Goal: Entertainment & Leisure: Consume media (video, audio)

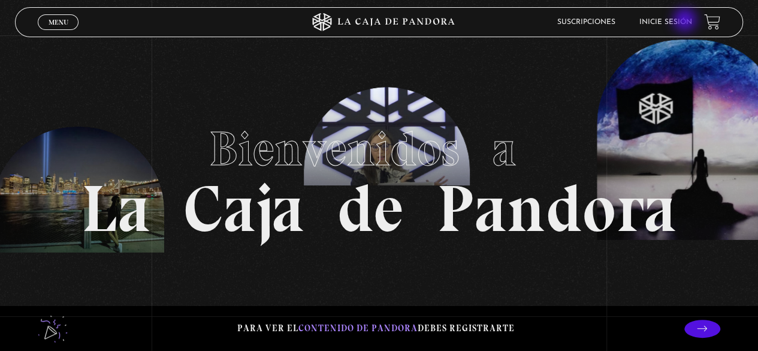
click at [686, 21] on link "Inicie sesión" at bounding box center [666, 22] width 53 height 7
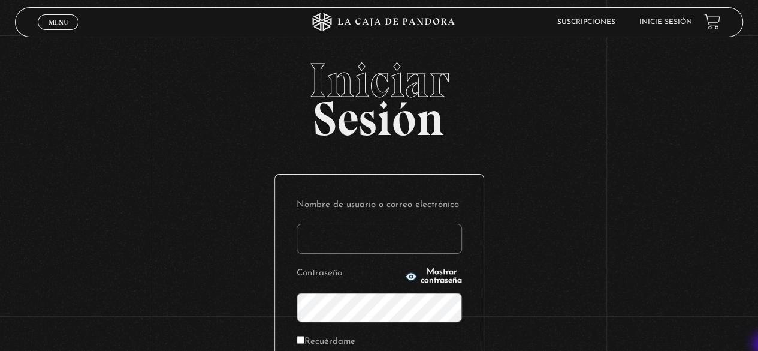
type input "ktaty2011@gmail.com"
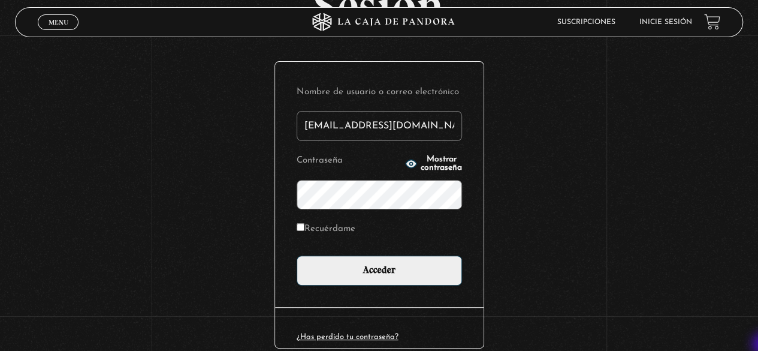
scroll to position [120, 0]
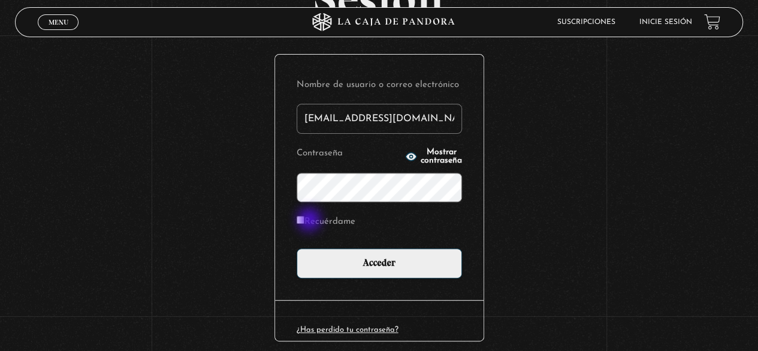
click at [311, 221] on label "Recuérdame" at bounding box center [326, 222] width 59 height 19
click at [305, 221] on input "Recuérdame" at bounding box center [301, 220] width 8 height 8
checkbox input "true"
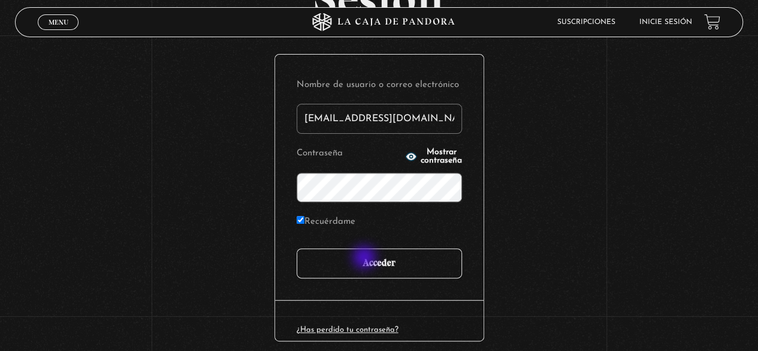
click at [366, 258] on input "Acceder" at bounding box center [379, 263] width 165 height 30
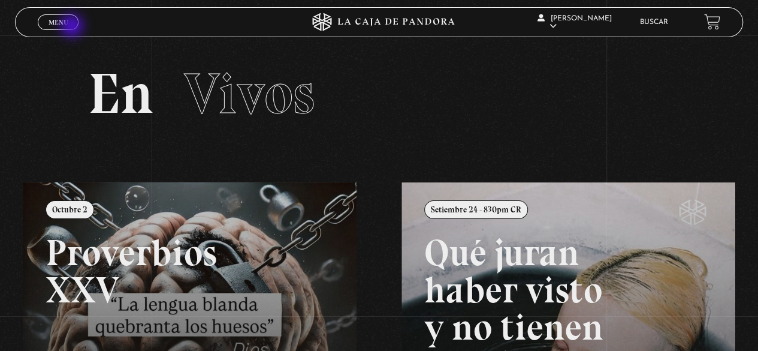
click at [73, 27] on link "Menu Cerrar" at bounding box center [58, 22] width 41 height 16
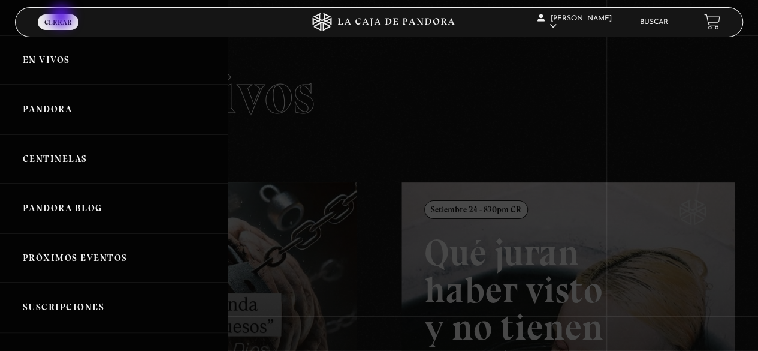
click at [62, 19] on span "Cerrar" at bounding box center [58, 22] width 28 height 7
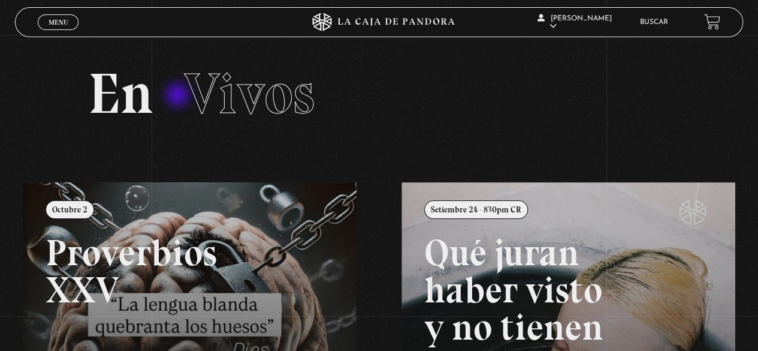
click at [179, 96] on h2 "En Vivos" at bounding box center [379, 93] width 583 height 57
click at [659, 21] on link "Buscar" at bounding box center [654, 22] width 28 height 7
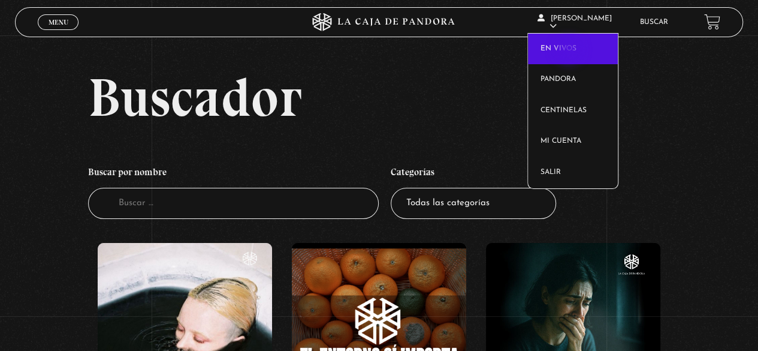
click at [570, 51] on link "En vivos" at bounding box center [573, 49] width 90 height 31
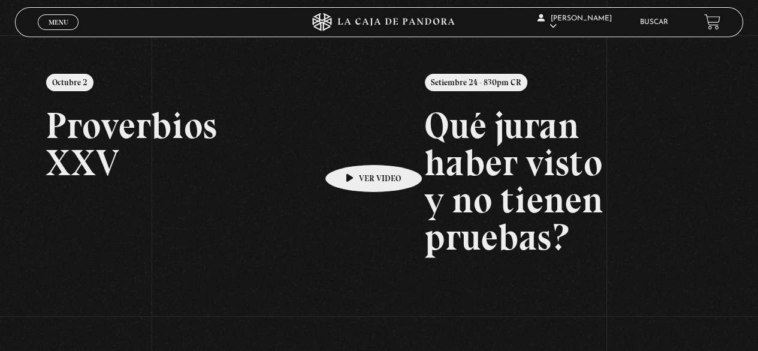
scroll to position [128, 0]
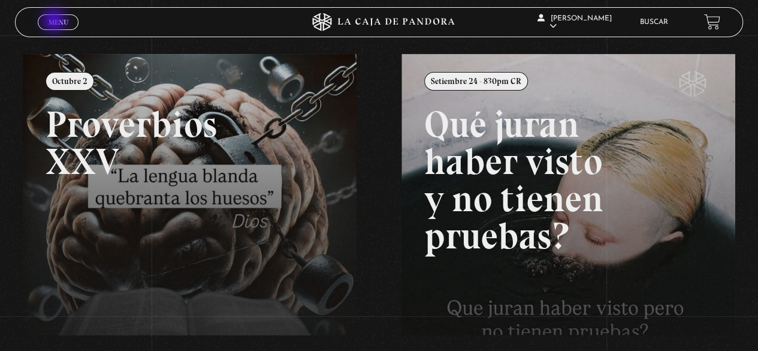
click at [55, 22] on span "Menu" at bounding box center [59, 22] width 20 height 7
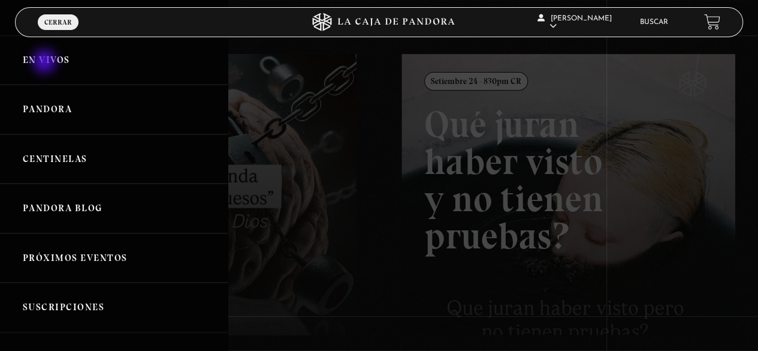
click at [46, 62] on link "En vivos" at bounding box center [114, 60] width 228 height 50
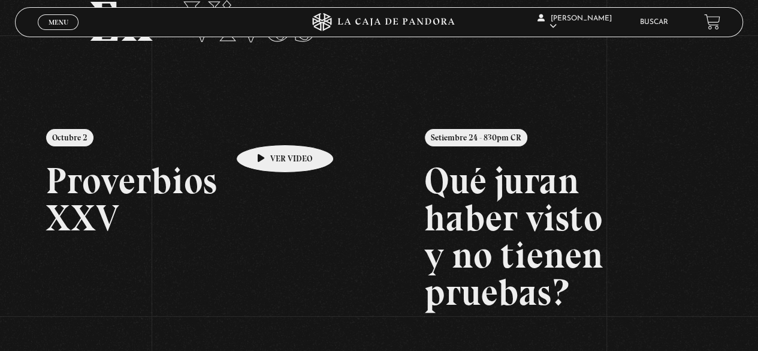
scroll to position [96, 0]
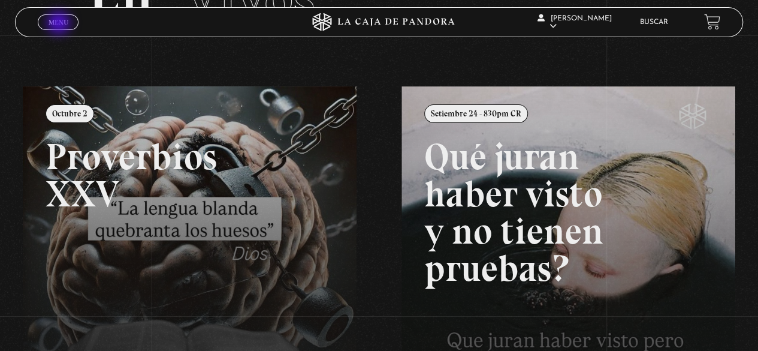
click at [60, 24] on span "Menu" at bounding box center [59, 22] width 20 height 7
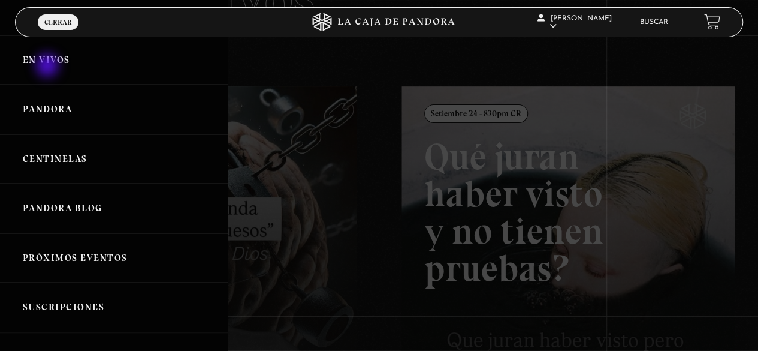
click at [49, 67] on link "En vivos" at bounding box center [114, 60] width 228 height 50
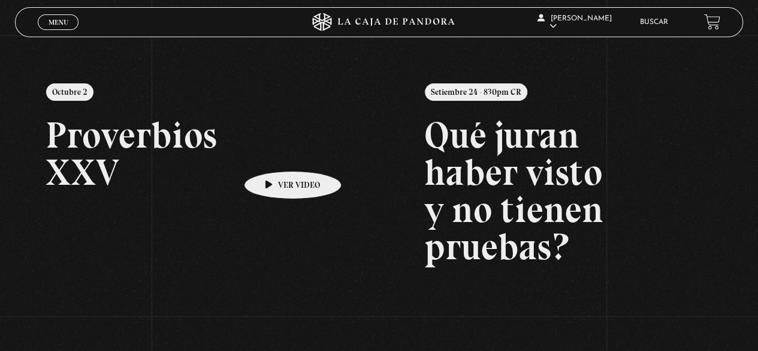
scroll to position [120, 0]
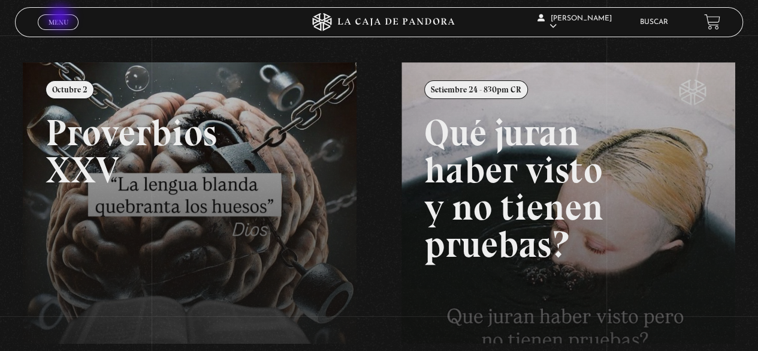
click at [61, 19] on span "Menu" at bounding box center [59, 22] width 20 height 7
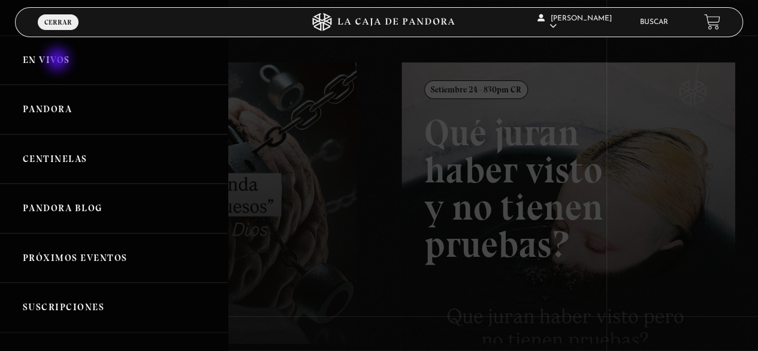
click at [59, 61] on link "En vivos" at bounding box center [114, 60] width 228 height 50
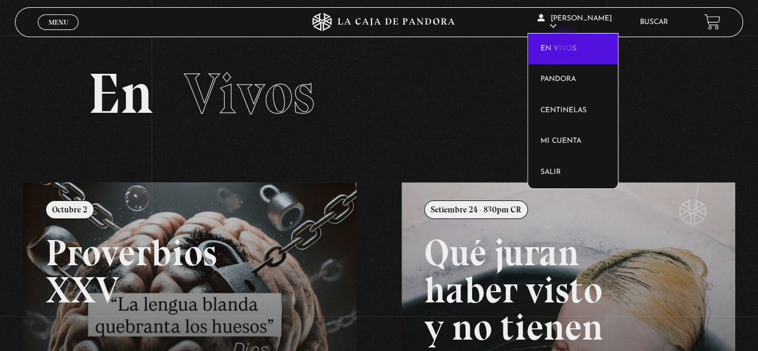
click at [567, 46] on link "En vivos" at bounding box center [573, 49] width 90 height 31
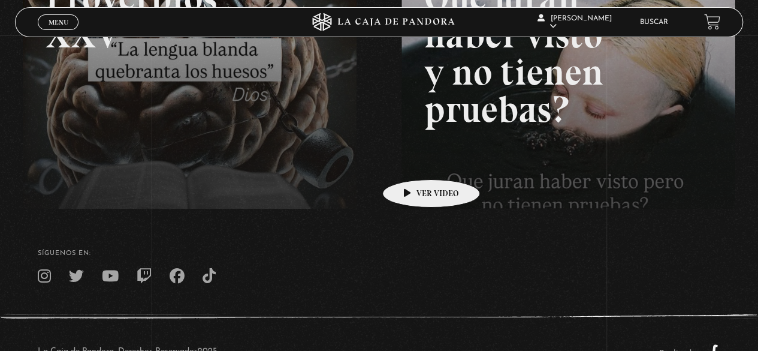
scroll to position [296, 0]
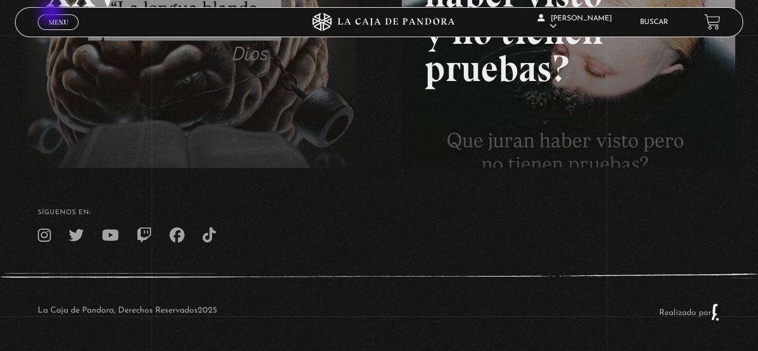
click at [52, 14] on div "Menu Cerrar" at bounding box center [152, 22] width 228 height 29
click at [52, 19] on span "Menu" at bounding box center [59, 22] width 20 height 7
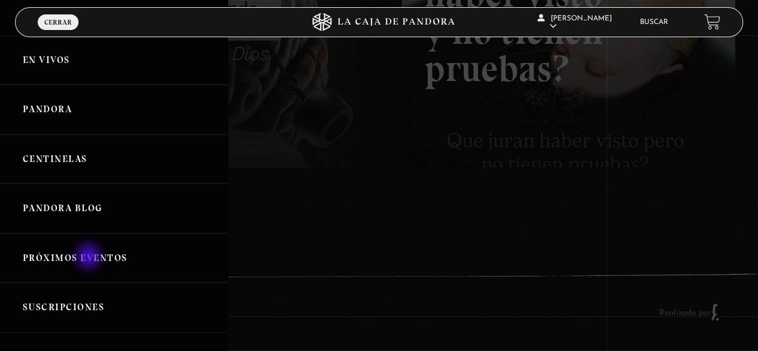
click at [90, 257] on link "Próximos Eventos" at bounding box center [114, 258] width 228 height 50
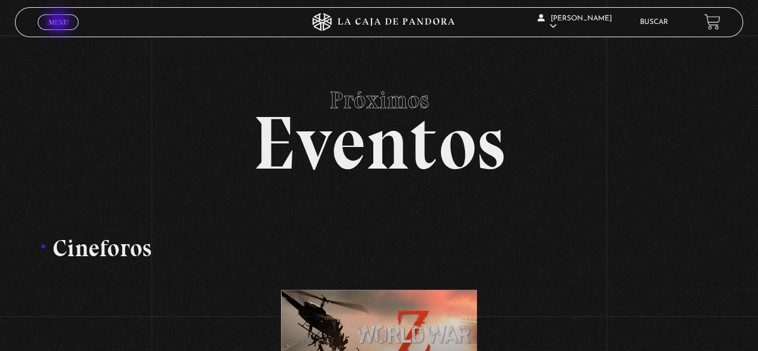
click at [59, 23] on span "Menu" at bounding box center [59, 22] width 20 height 7
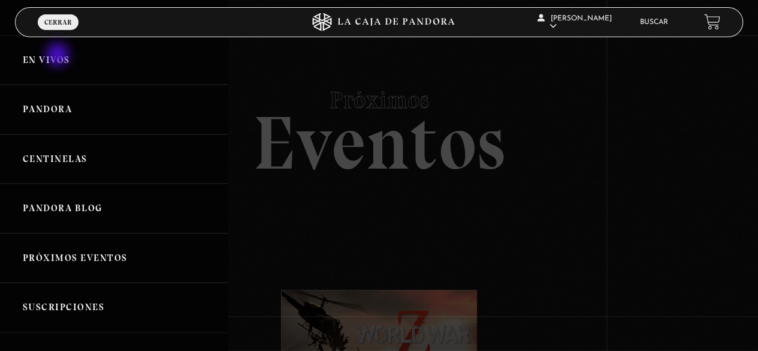
click at [59, 56] on link "En vivos" at bounding box center [114, 60] width 228 height 50
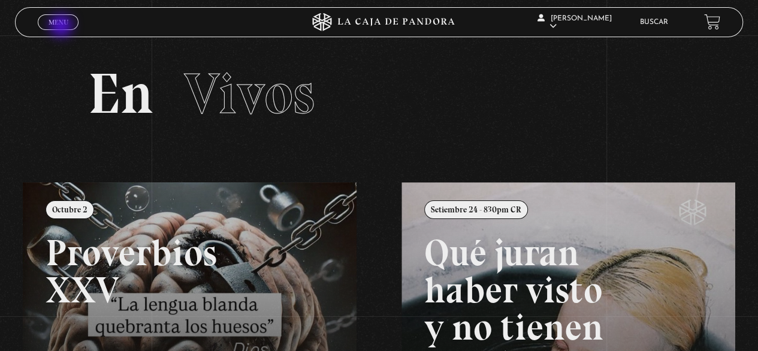
click at [62, 27] on link "Menu Cerrar" at bounding box center [58, 22] width 41 height 16
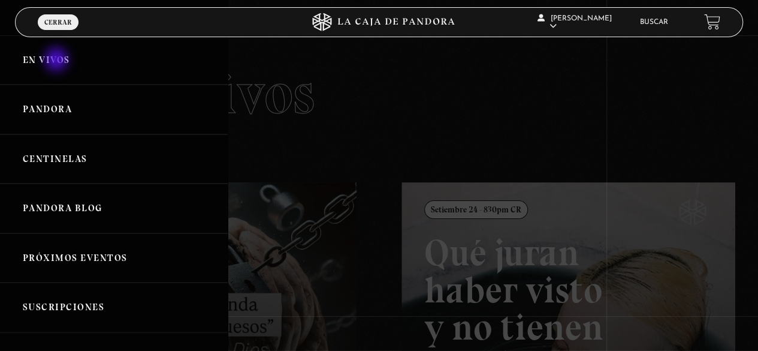
click at [58, 61] on link "En vivos" at bounding box center [114, 60] width 228 height 50
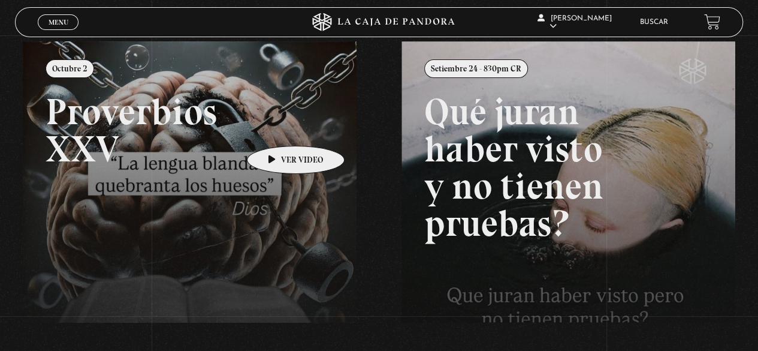
scroll to position [120, 0]
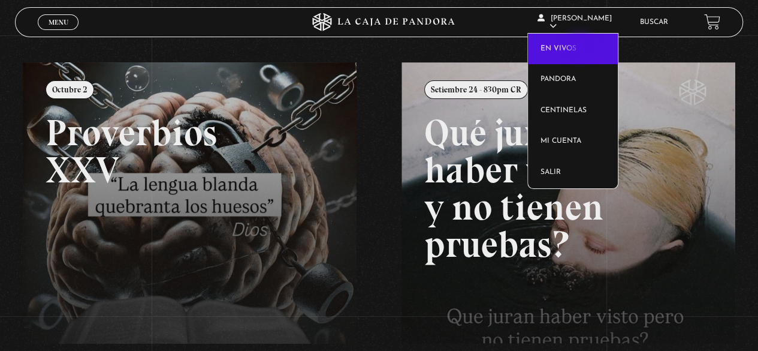
click at [582, 48] on link "En vivos" at bounding box center [573, 49] width 90 height 31
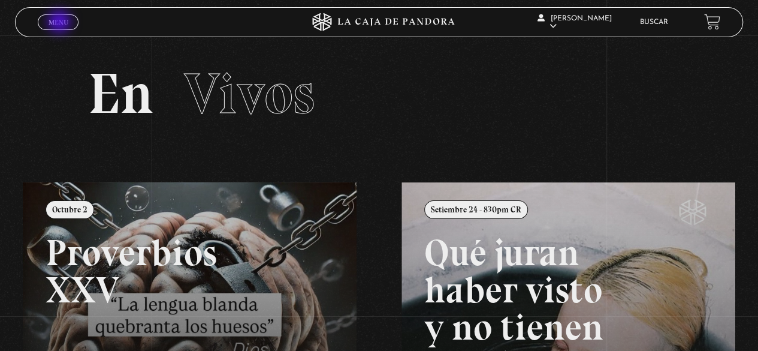
click at [61, 23] on span "Menu" at bounding box center [59, 22] width 20 height 7
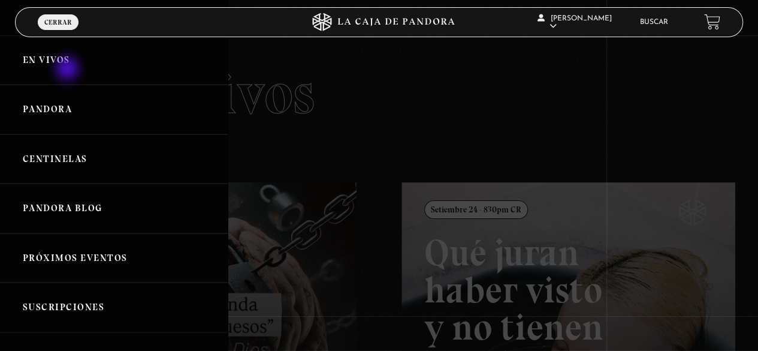
click at [68, 70] on link "En vivos" at bounding box center [114, 60] width 228 height 50
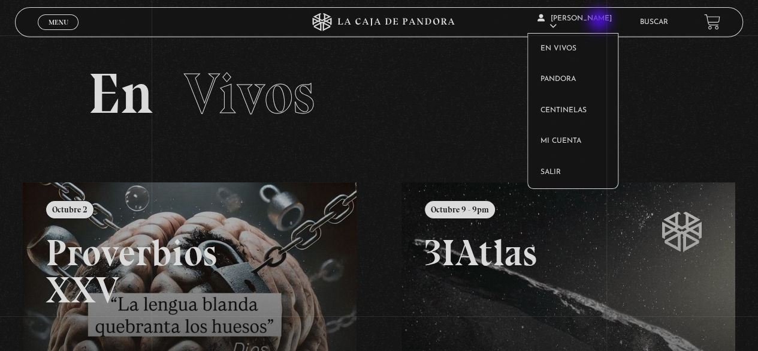
click at [601, 21] on span "[PERSON_NAME]" at bounding box center [575, 22] width 74 height 15
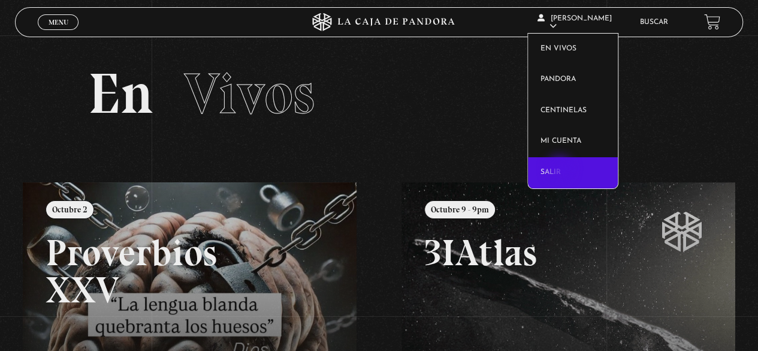
click at [561, 170] on link "Salir" at bounding box center [573, 172] width 90 height 31
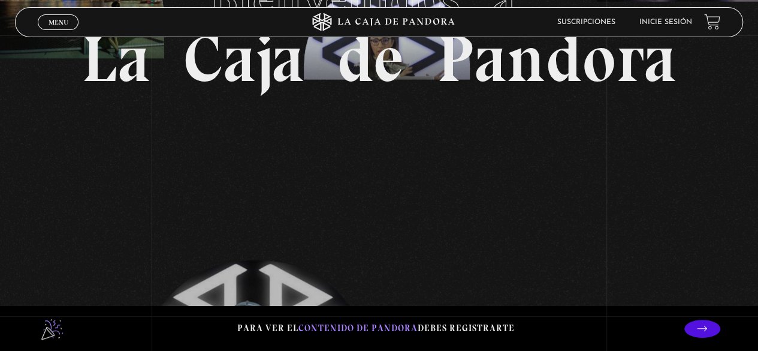
scroll to position [96, 0]
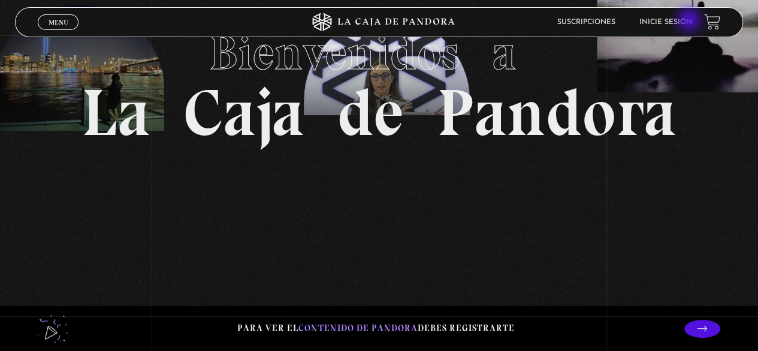
click at [691, 21] on link "Inicie sesión" at bounding box center [666, 22] width 53 height 7
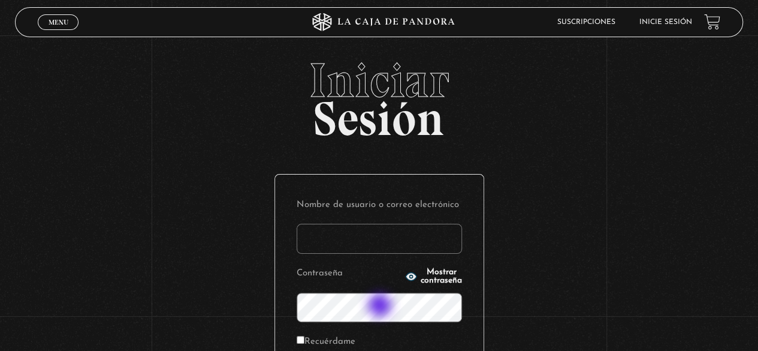
type input "[EMAIL_ADDRESS][DOMAIN_NAME]"
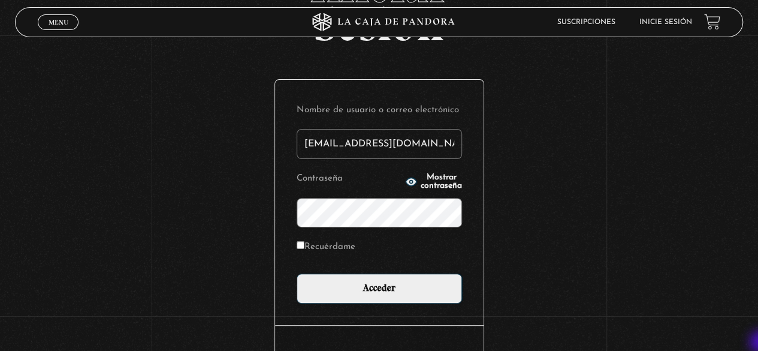
scroll to position [96, 0]
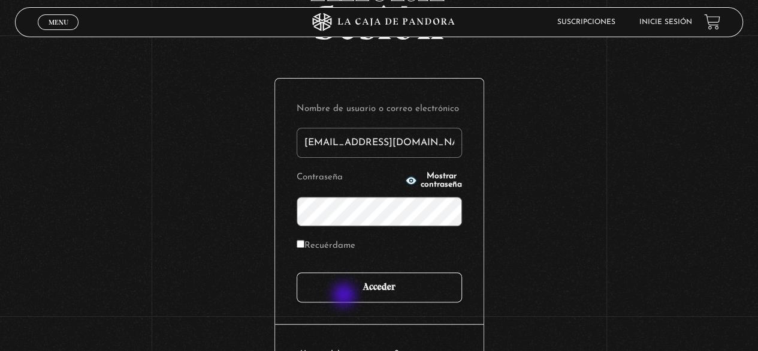
click at [345, 296] on input "Acceder" at bounding box center [379, 287] width 165 height 30
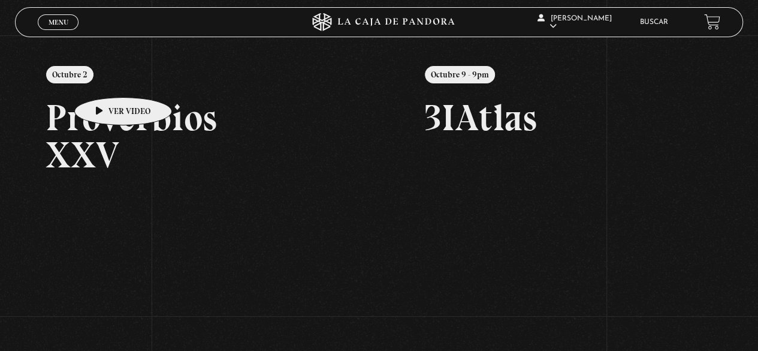
scroll to position [120, 0]
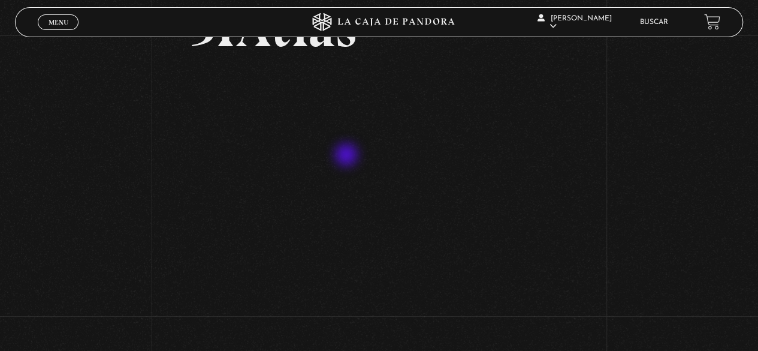
scroll to position [96, 0]
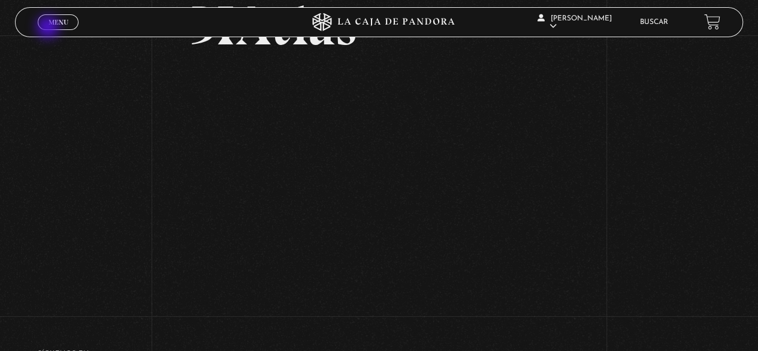
click at [49, 28] on span "Cerrar" at bounding box center [58, 32] width 28 height 8
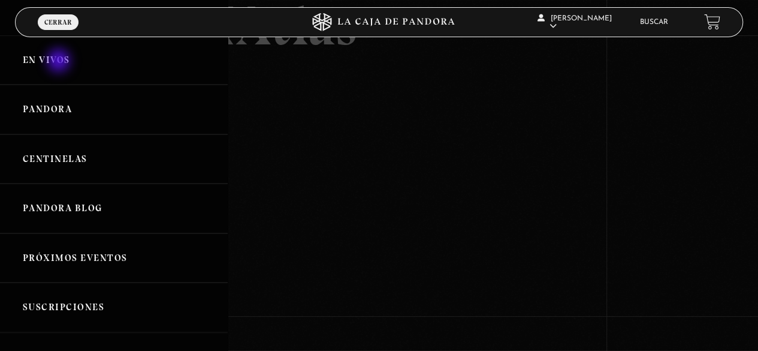
click at [60, 62] on link "En vivos" at bounding box center [114, 60] width 228 height 50
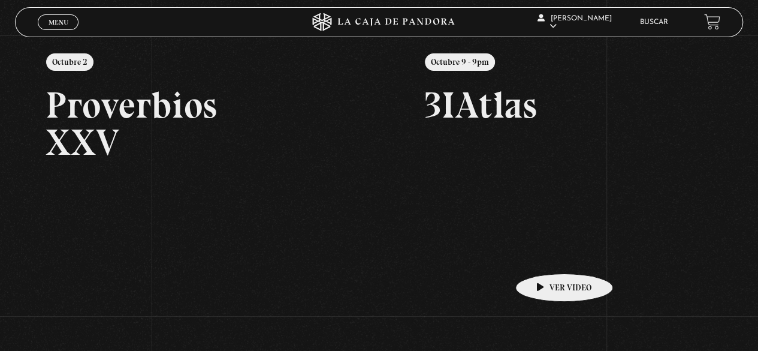
scroll to position [168, 0]
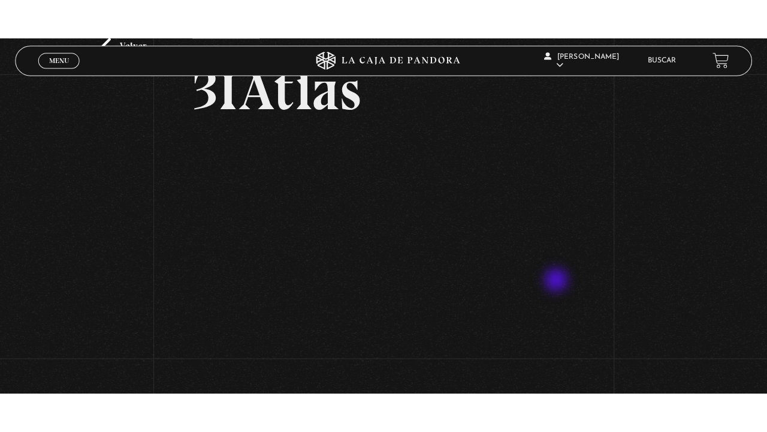
scroll to position [72, 0]
